Goal: Task Accomplishment & Management: Manage account settings

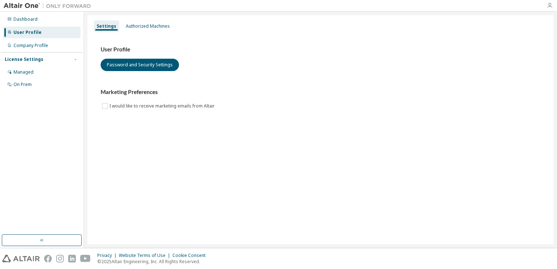
click at [548, 7] on icon "button" at bounding box center [549, 6] width 6 height 6
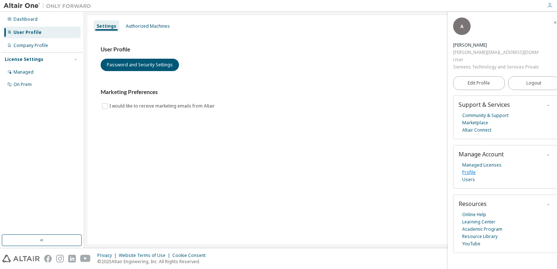
click at [463, 173] on link "Profile" at bounding box center [468, 172] width 13 height 7
